Goal: Task Accomplishment & Management: Use online tool/utility

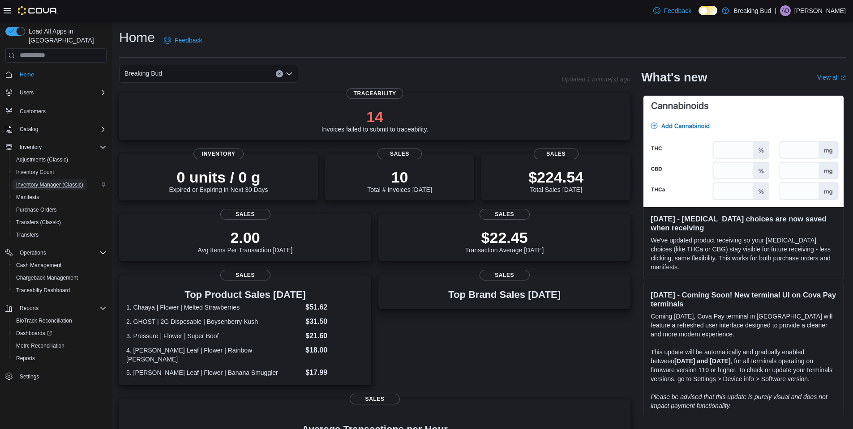
click at [35, 181] on span "Inventory Manager (Classic)" at bounding box center [49, 184] width 67 height 7
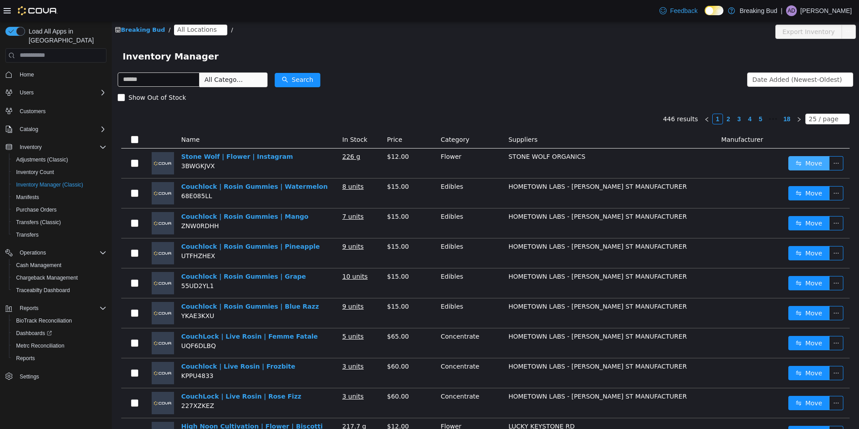
click at [789, 167] on button "Move" at bounding box center [809, 163] width 41 height 14
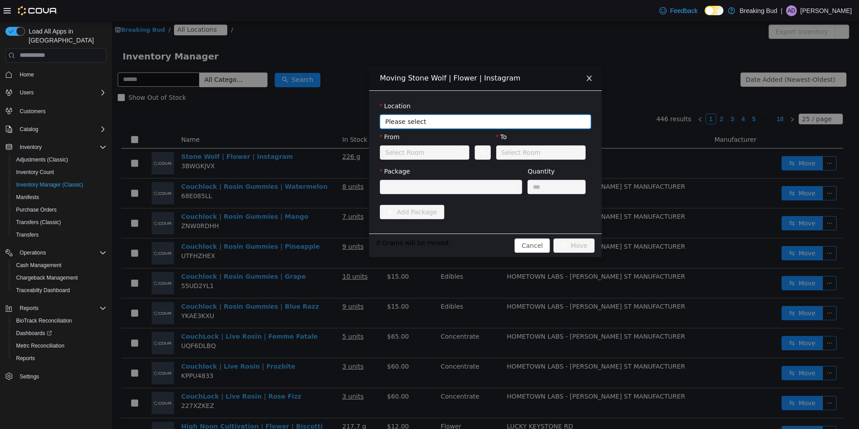
click at [480, 122] on span "Please select" at bounding box center [480, 121] width 191 height 9
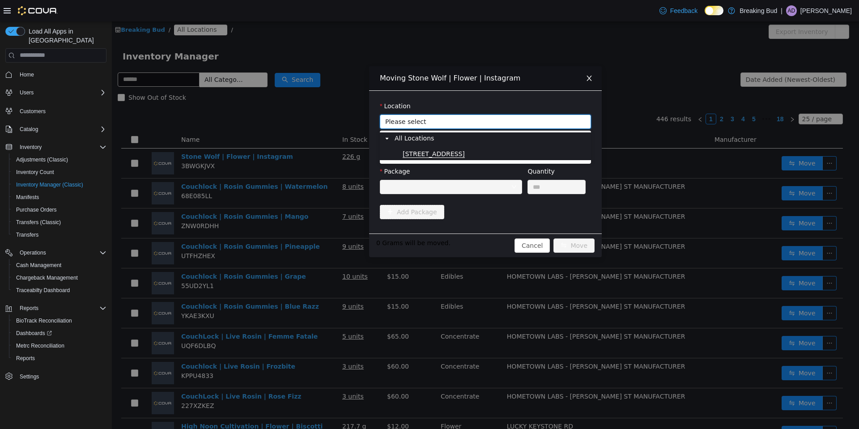
click at [437, 157] on span "[STREET_ADDRESS]" at bounding box center [434, 154] width 62 height 8
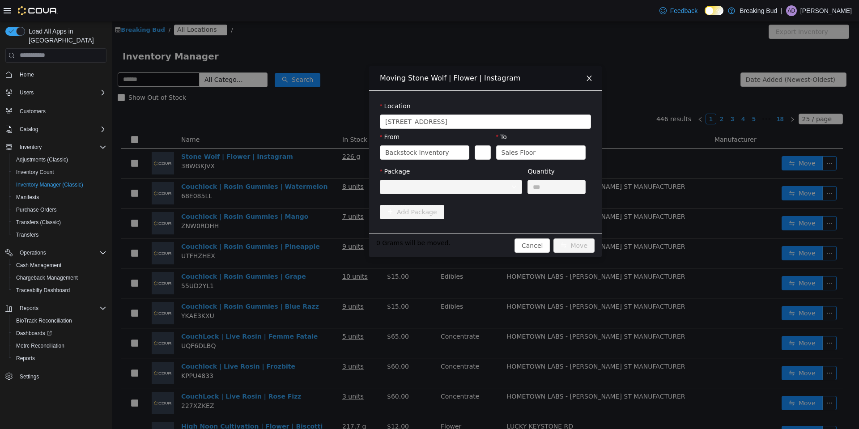
click at [422, 188] on div at bounding box center [448, 186] width 126 height 13
click at [589, 81] on span "Close" at bounding box center [589, 78] width 25 height 25
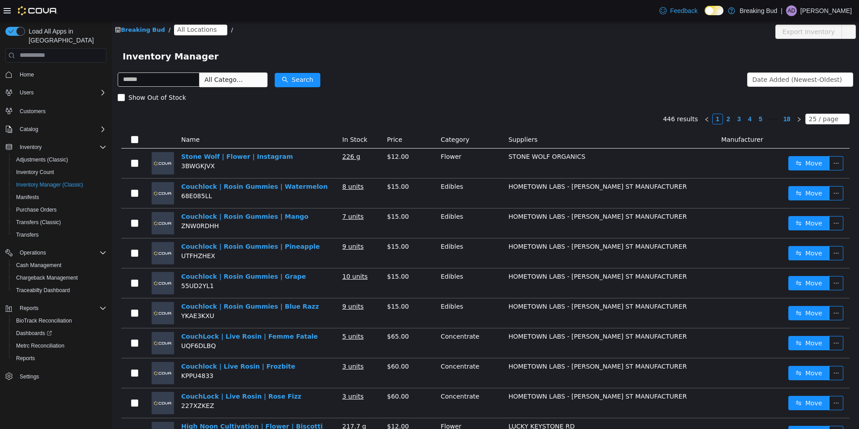
drag, startPoint x: 427, startPoint y: 101, endPoint x: 474, endPoint y: 60, distance: 62.5
click at [24, 71] on span "Home" at bounding box center [27, 74] width 14 height 7
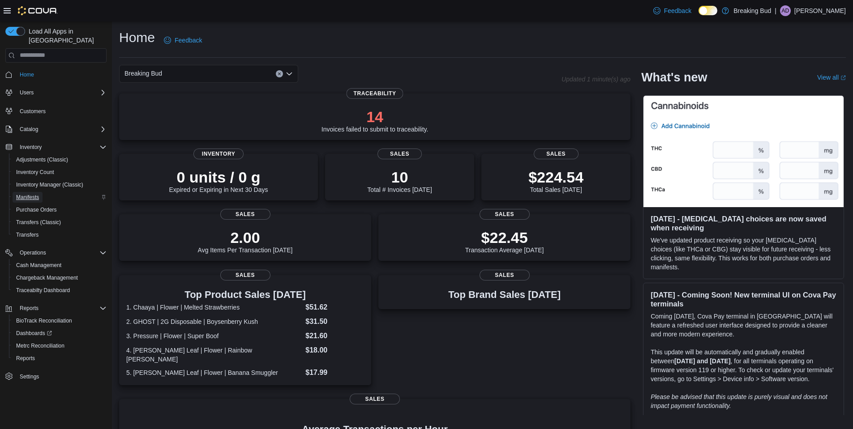
click at [21, 194] on span "Manifests" at bounding box center [27, 197] width 23 height 7
